Goal: Answer question/provide support

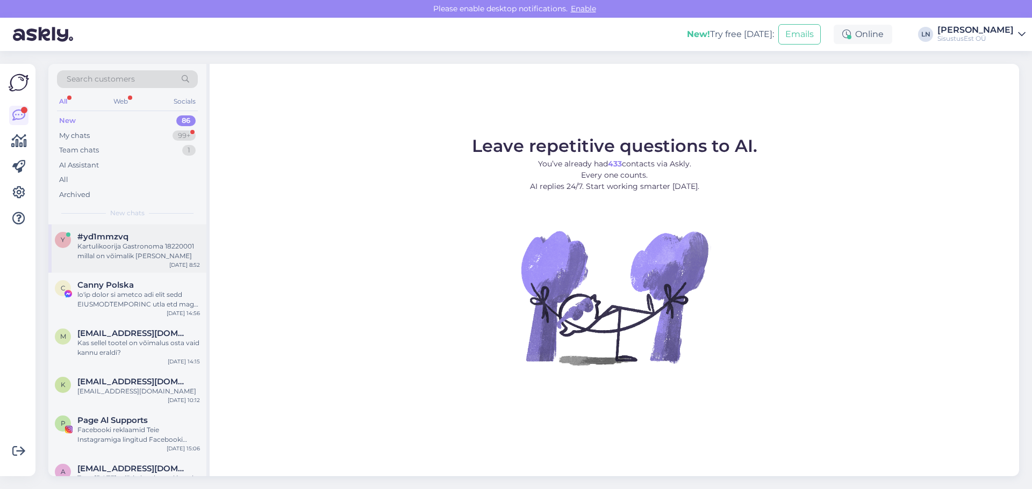
click at [108, 252] on div "Kartulikoorija Gastronoma 18220001 millal on võimalik [PERSON_NAME]" at bounding box center [138, 251] width 123 height 19
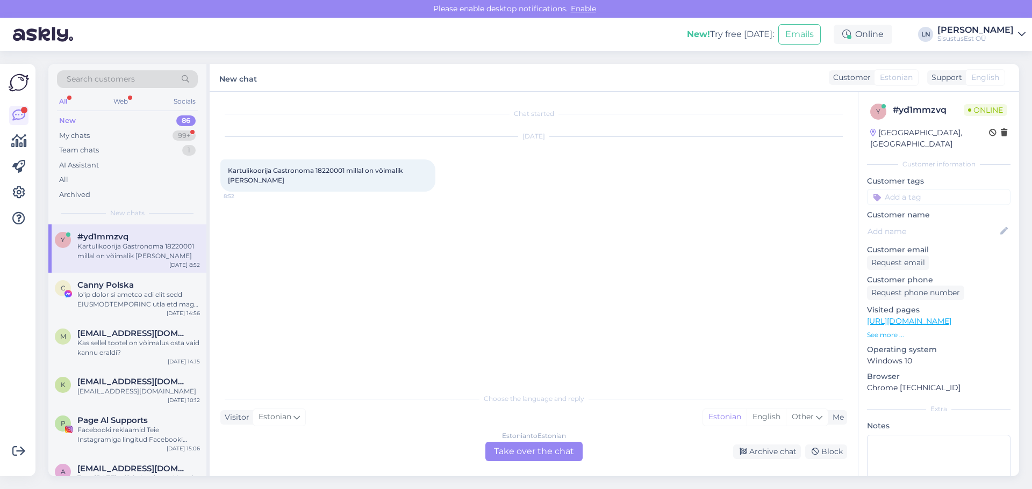
click at [338, 169] on span "Kartulikoorija Gastronoma 18220001 millal on võimalik [PERSON_NAME]" at bounding box center [316, 176] width 176 height 18
copy span "18220001"
click at [523, 456] on div "Estonian to Estonian Take over the chat" at bounding box center [533, 451] width 97 height 19
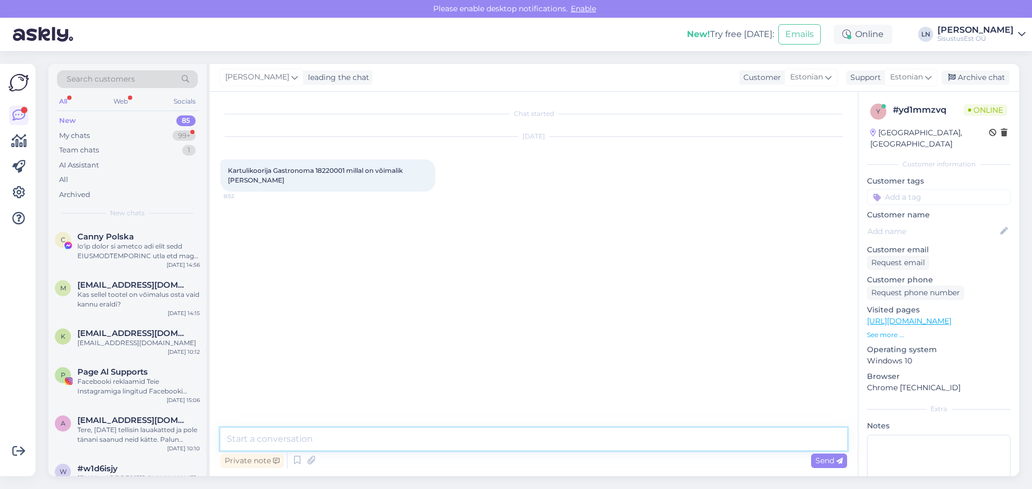
click at [327, 441] on textarea at bounding box center [533, 439] width 626 height 23
type textarea "tere"
type textarea "Hetkel on kõik kartulikoorijad otsas, juurde tuleb 1-2 kuu jooksul"
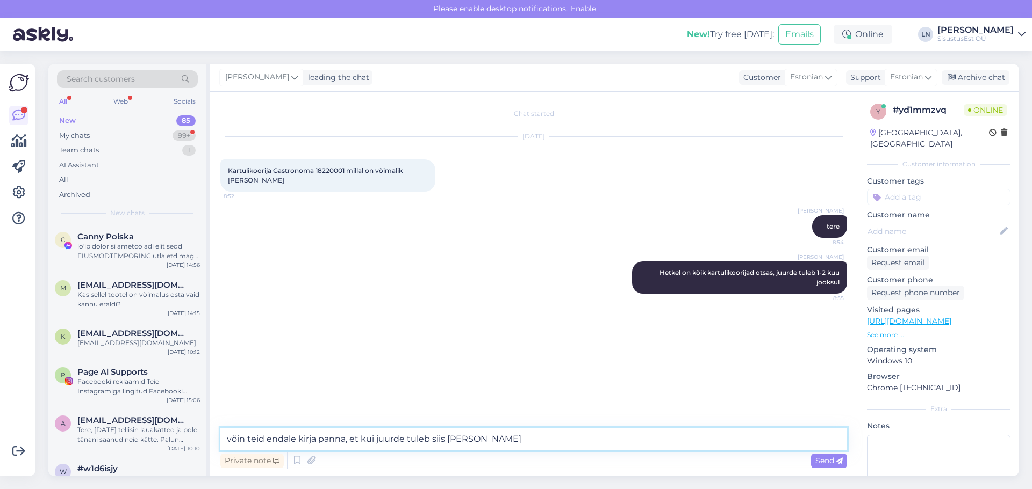
type textarea "võin teid endale kirja panna, et kui juurde tuleb siis [PERSON_NAME]"
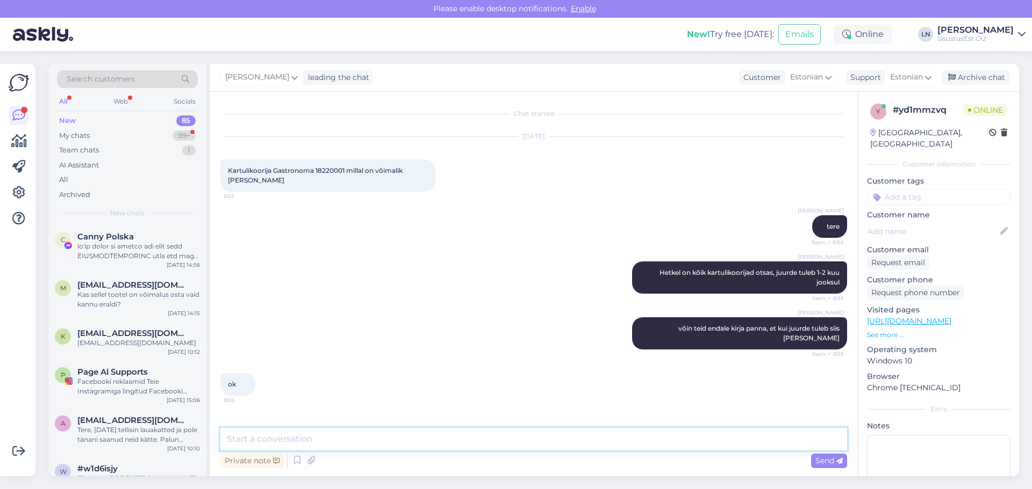
click at [251, 442] on textarea at bounding box center [533, 439] width 626 height 23
type textarea "jätke oma meili aadress, siis saan kirjutada"
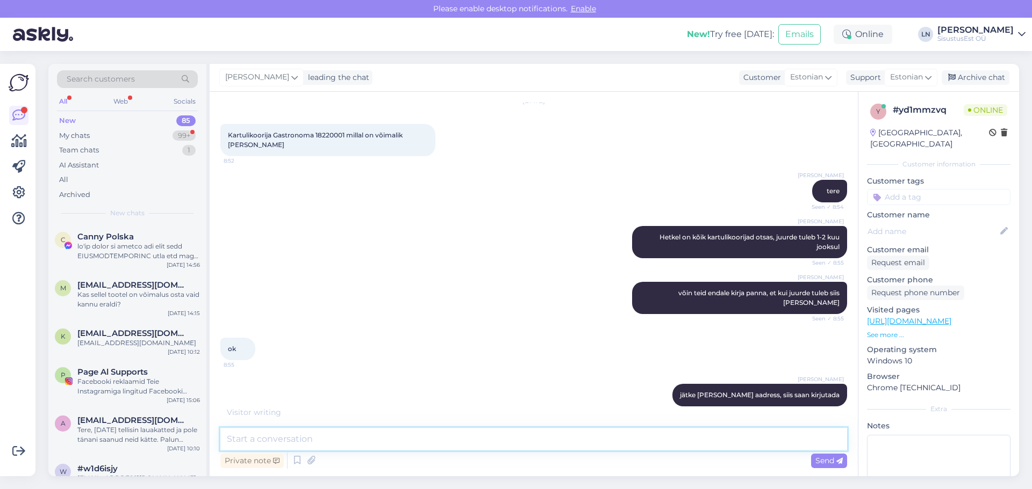
scroll to position [82, 0]
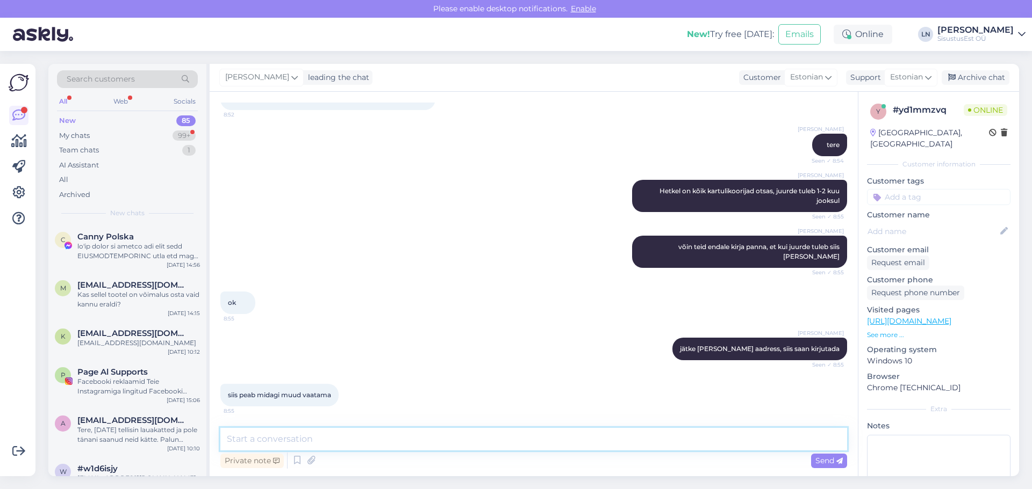
click at [302, 445] on textarea at bounding box center [533, 439] width 626 height 23
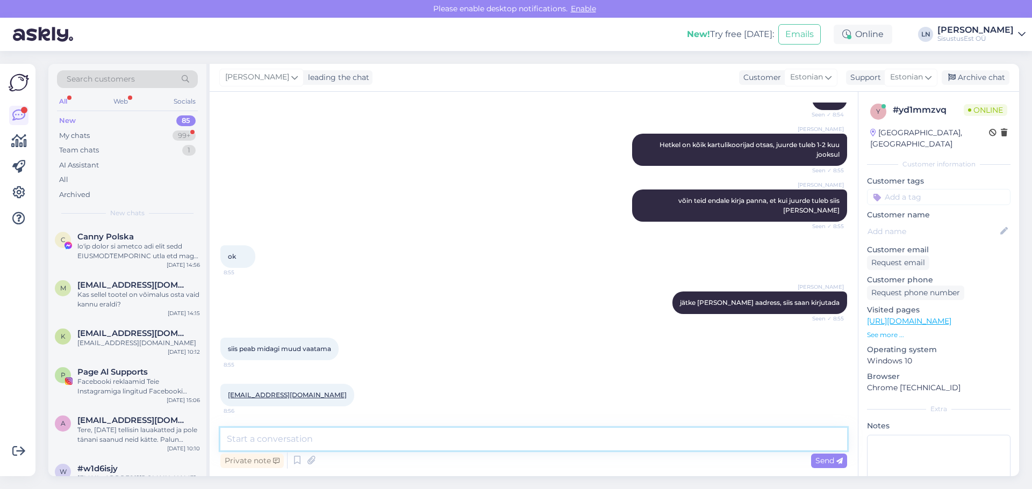
click at [305, 436] on textarea at bounding box center [533, 439] width 626 height 23
type textarea "teil pärast kohustust ei ole osta aga on võimalus"
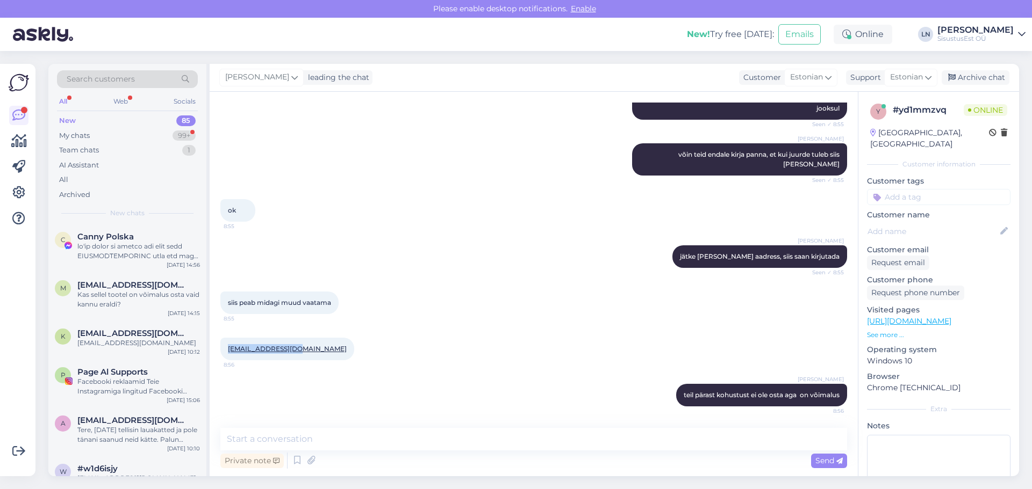
drag, startPoint x: 316, startPoint y: 351, endPoint x: 224, endPoint y: 356, distance: 92.5
click at [224, 356] on div "arvivali@gmail.com 8:56" at bounding box center [533, 349] width 626 height 46
copy link "arvivali@gmail.com"
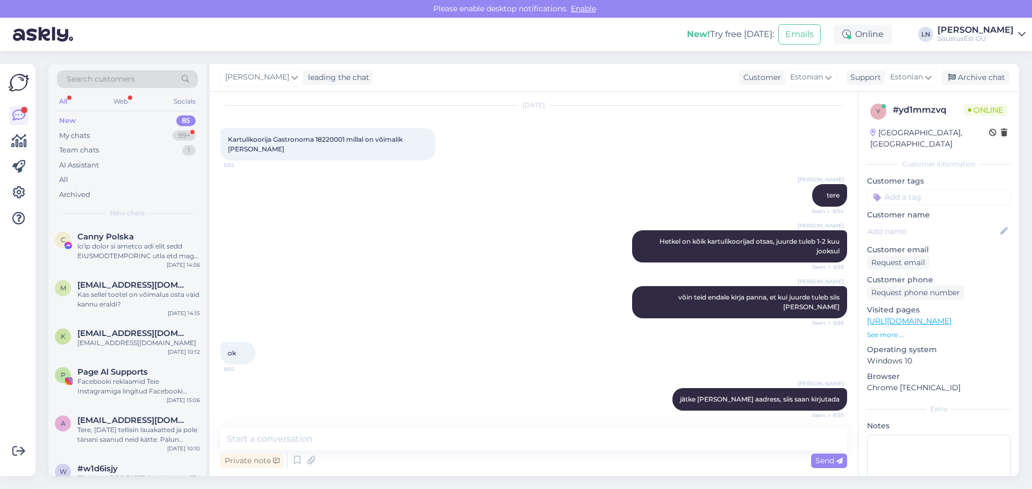
scroll to position [0, 0]
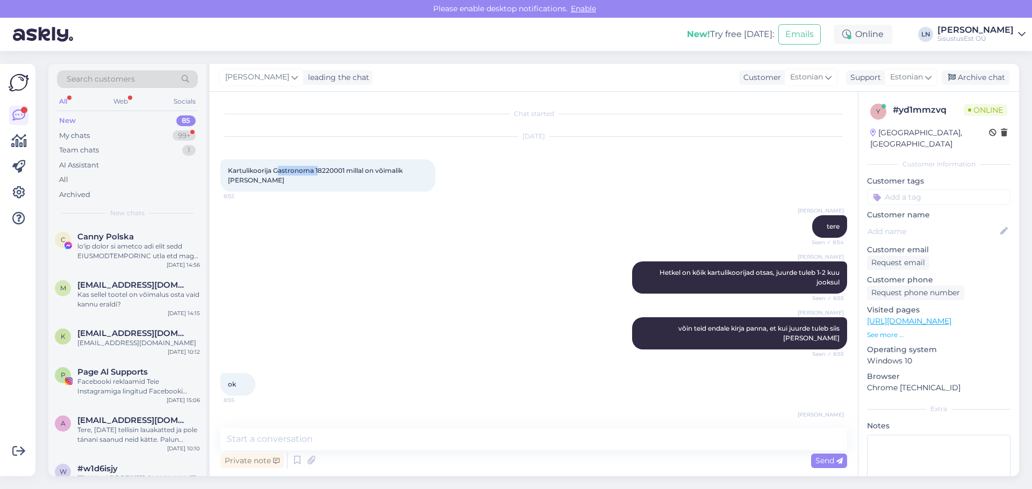
drag, startPoint x: 287, startPoint y: 169, endPoint x: 330, endPoint y: 169, distance: 43.0
click at [330, 169] on span "Kartulikoorija Gastronoma 18220001 millal on võimalik kätte saada" at bounding box center [316, 176] width 176 height 18
drag, startPoint x: 241, startPoint y: 172, endPoint x: 359, endPoint y: 170, distance: 118.8
click at [359, 170] on span "Kartulikoorija Gastronoma 18220001 millal on võimalik kätte saada" at bounding box center [316, 176] width 176 height 18
copy span "Kartulikoorija Gastronoma 18220001"
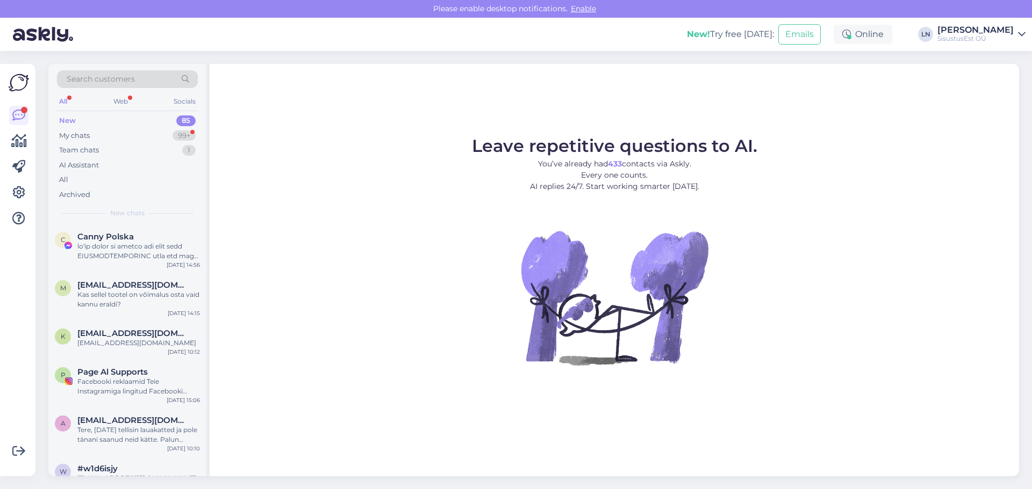
click at [77, 120] on div "New 85" at bounding box center [127, 120] width 141 height 15
click at [134, 105] on div "All Web Socials" at bounding box center [127, 103] width 141 height 17
click at [82, 135] on div "My chats" at bounding box center [74, 136] width 31 height 11
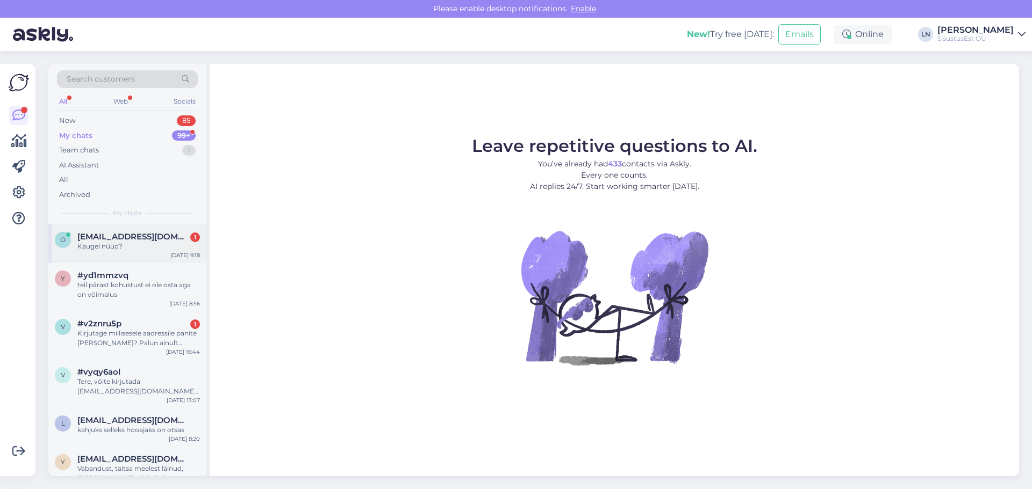
click at [97, 248] on div "Kaugel nüüd?" at bounding box center [138, 247] width 123 height 10
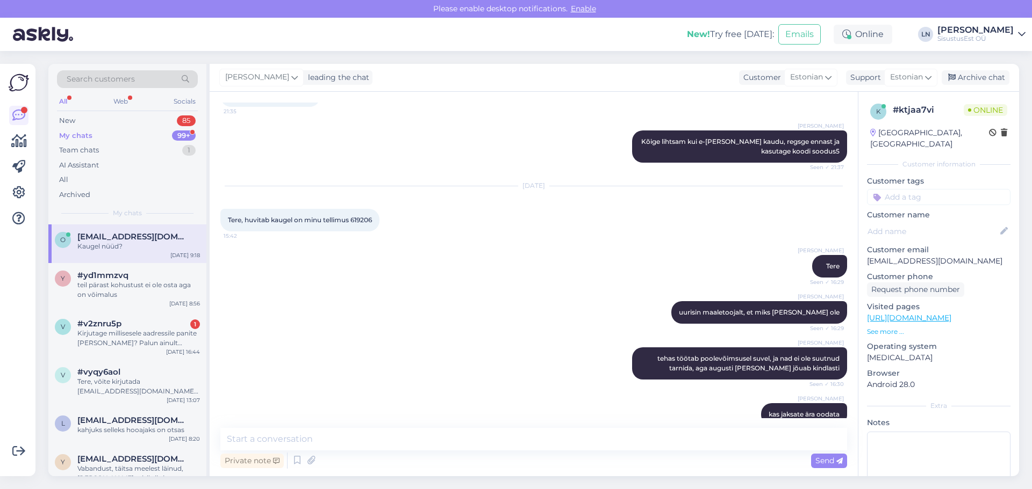
scroll to position [371, 0]
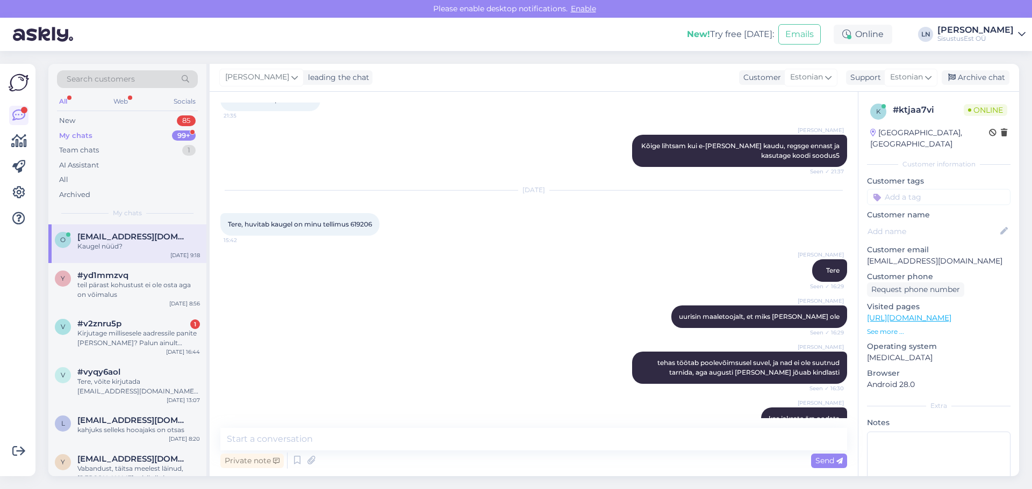
click at [362, 227] on span "Tere, huvitab kaugel on minu tellimus 619206" at bounding box center [300, 224] width 144 height 8
copy span "619206"
click at [348, 442] on textarea at bounding box center [533, 439] width 626 height 23
type textarea "see nädal peaks jah jõudma. küsin üle"
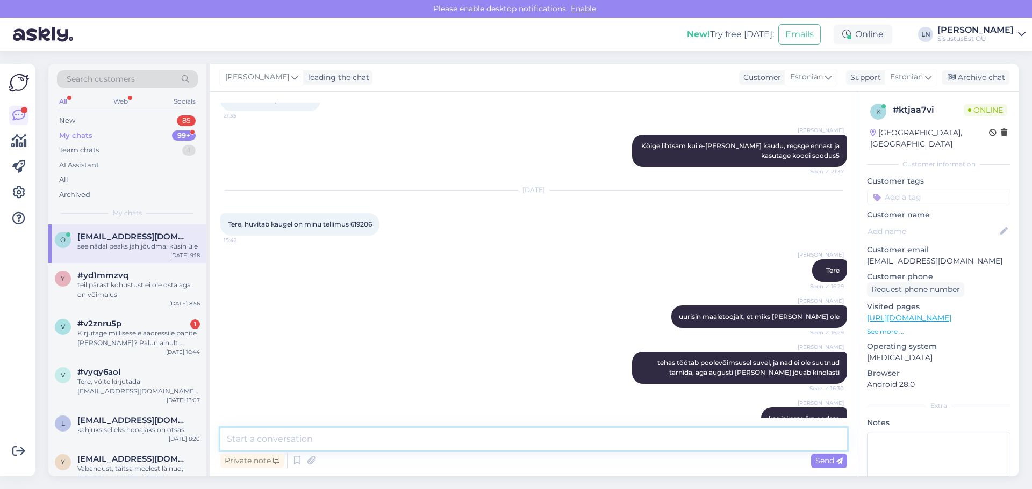
scroll to position [578, 0]
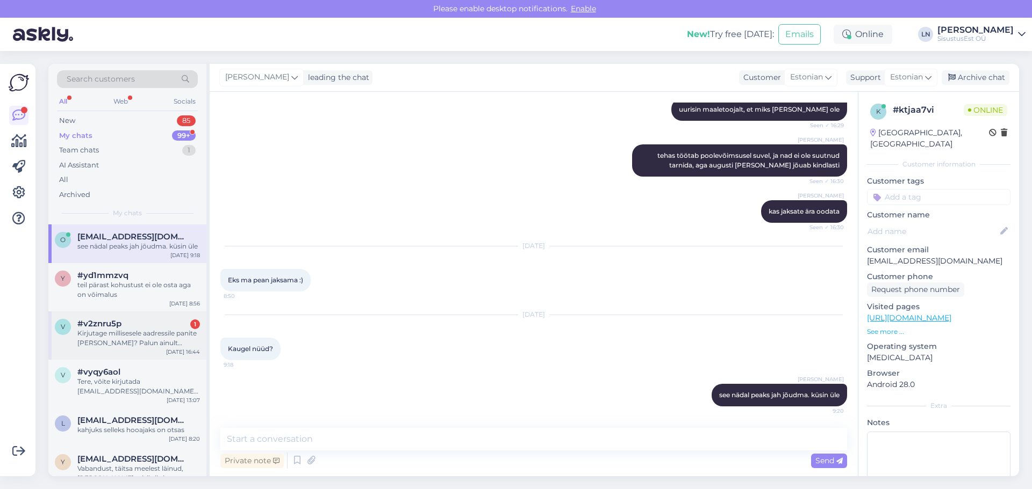
click at [110, 340] on div "Kirjutage millisesele aadressile panite [PERSON_NAME]? Palun ainult tänavanimi" at bounding box center [138, 338] width 123 height 19
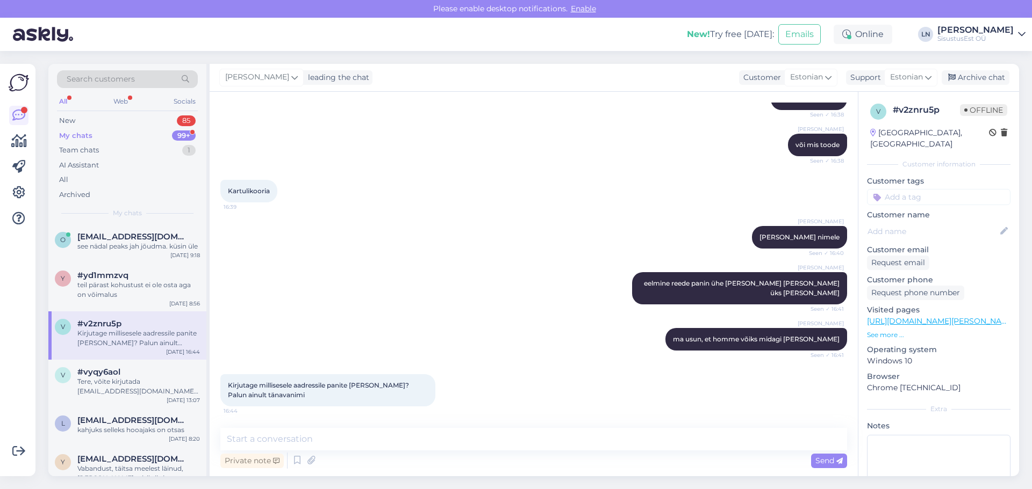
scroll to position [155, 0]
